Goal: Book appointment/travel/reservation

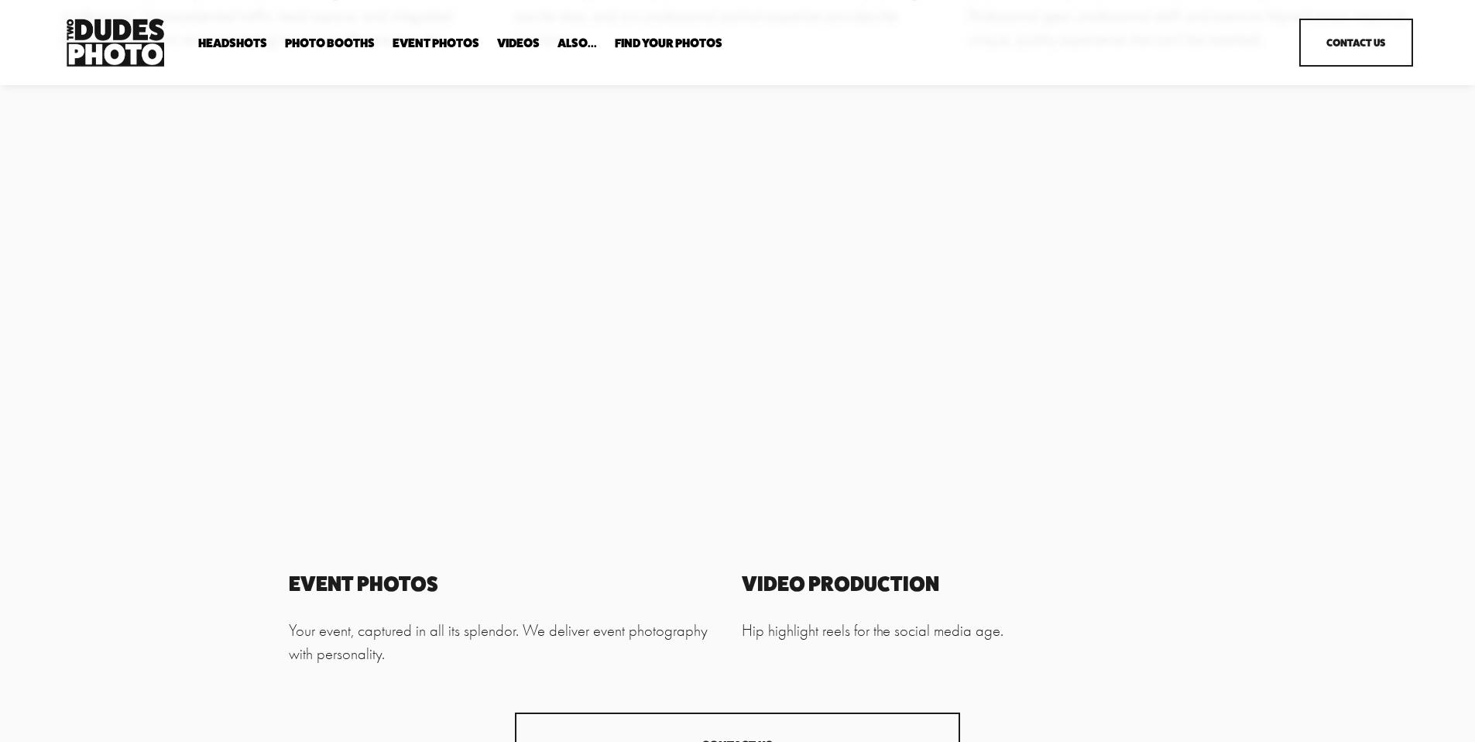
scroll to position [1386, 0]
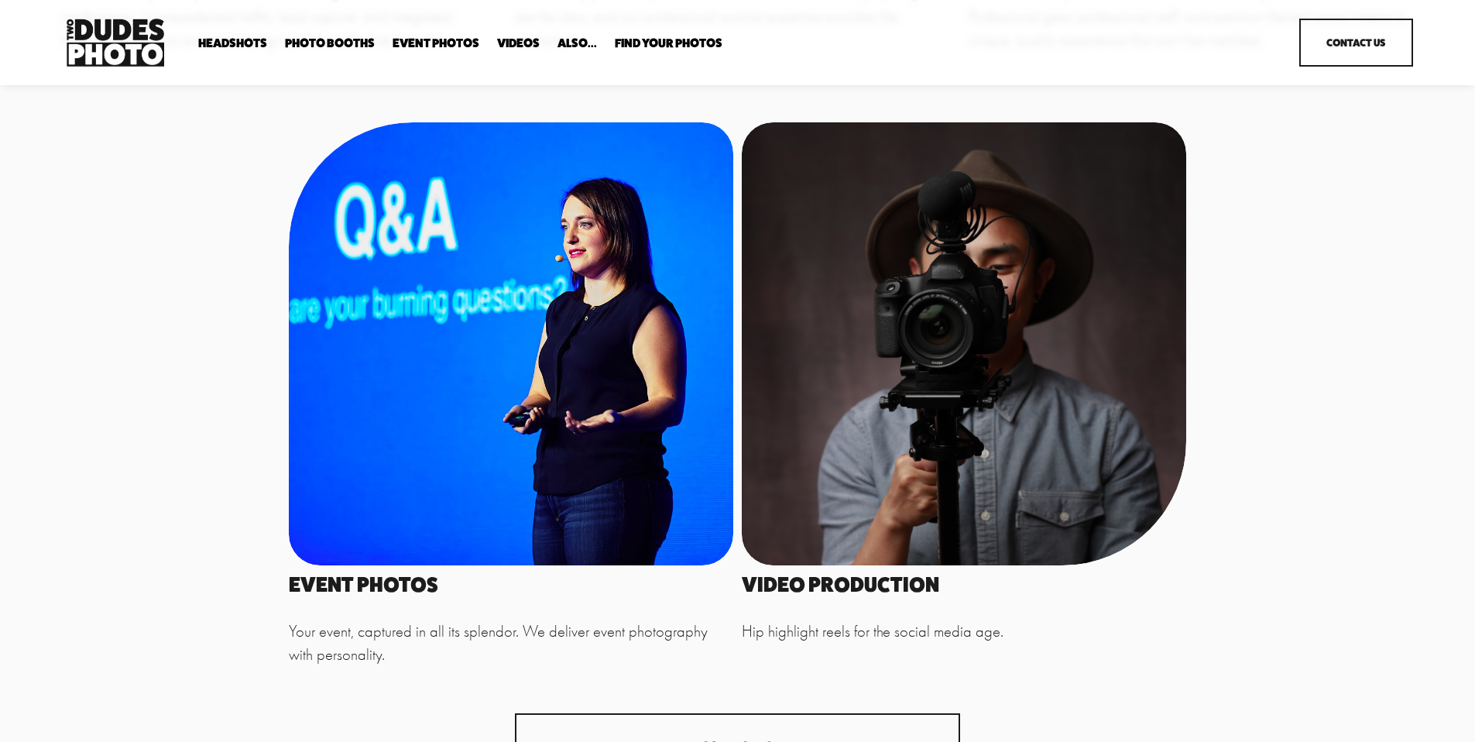
click at [0, 0] on span "Executive / VIP Portraits" at bounding box center [0, 0] width 0 height 0
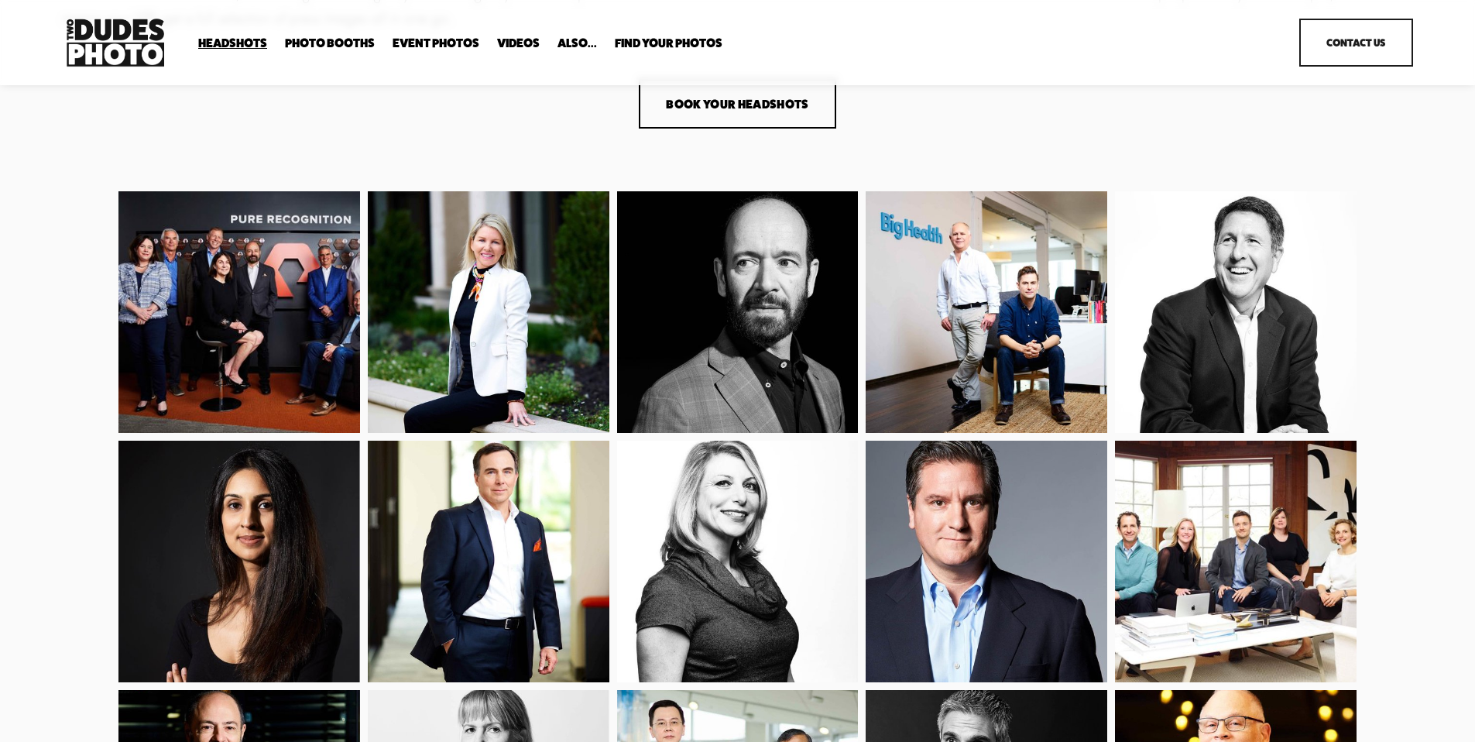
scroll to position [288, 0]
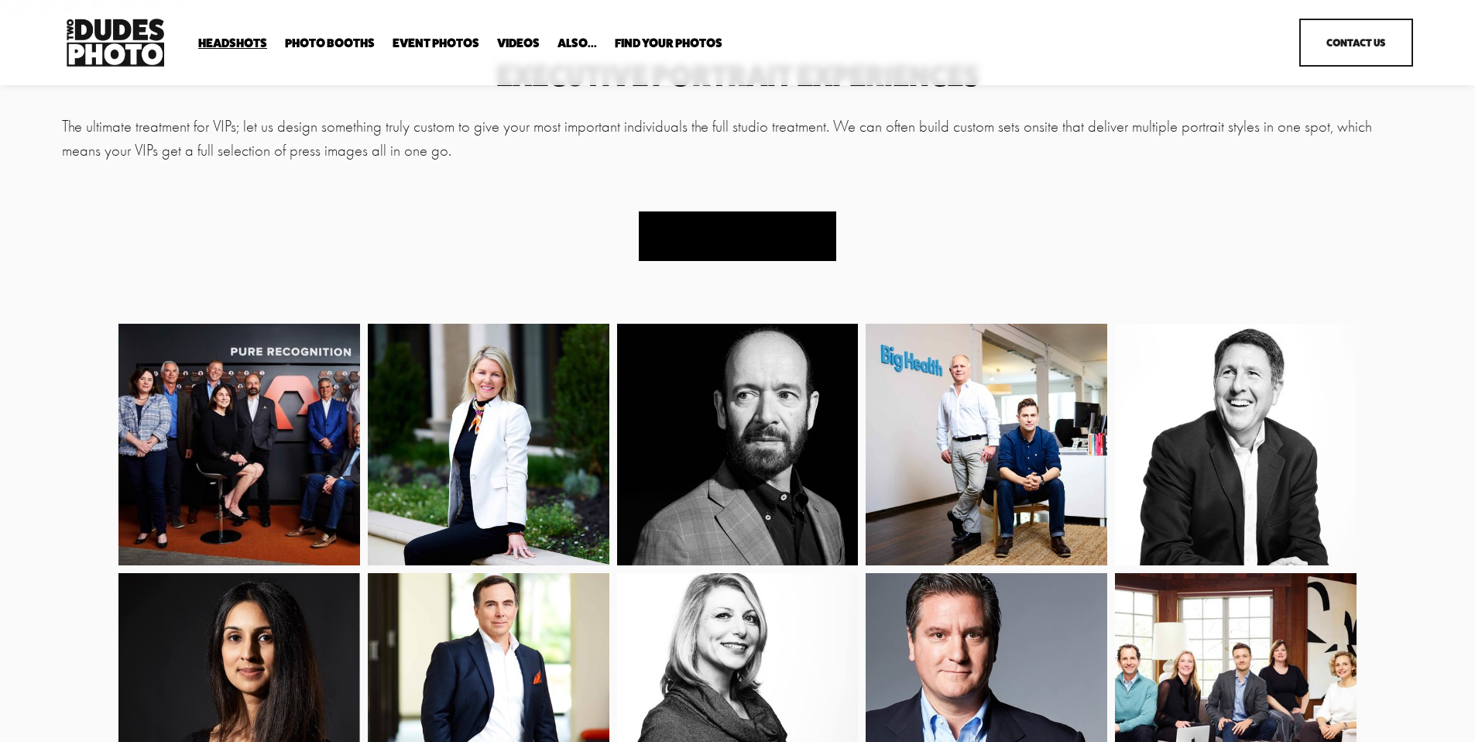
click at [681, 240] on button "Book Your Headshots" at bounding box center [737, 236] width 197 height 50
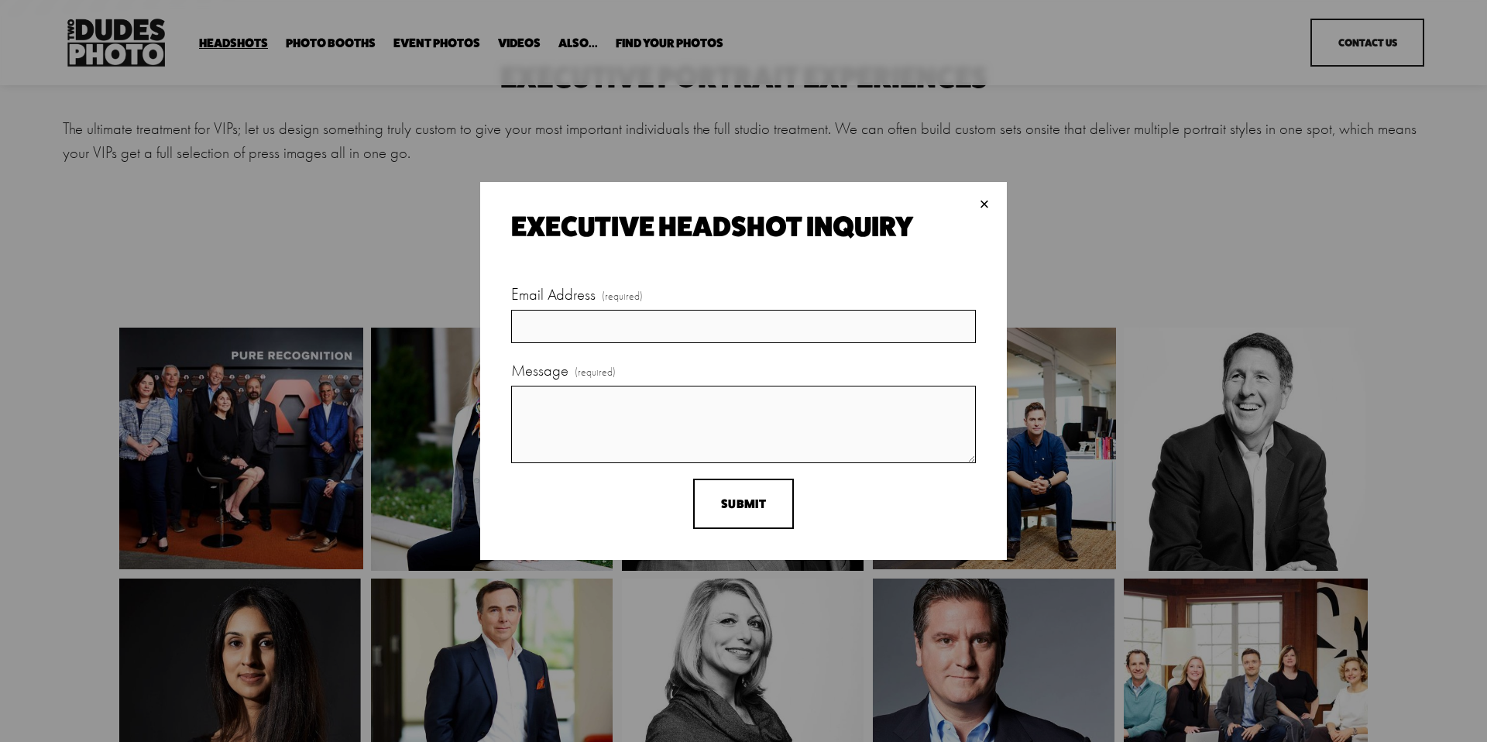
click at [991, 201] on div "×" at bounding box center [984, 204] width 17 height 17
